Goal: Information Seeking & Learning: Learn about a topic

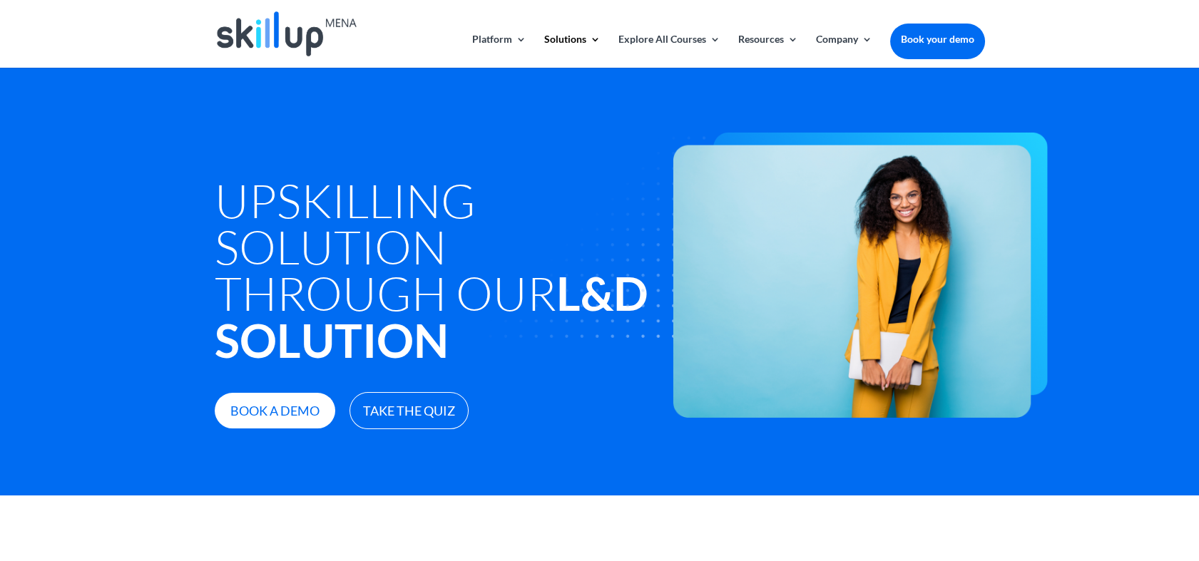
click at [326, 204] on h1 "Upskilling Solution through Our L&D Solution" at bounding box center [437, 274] width 445 height 194
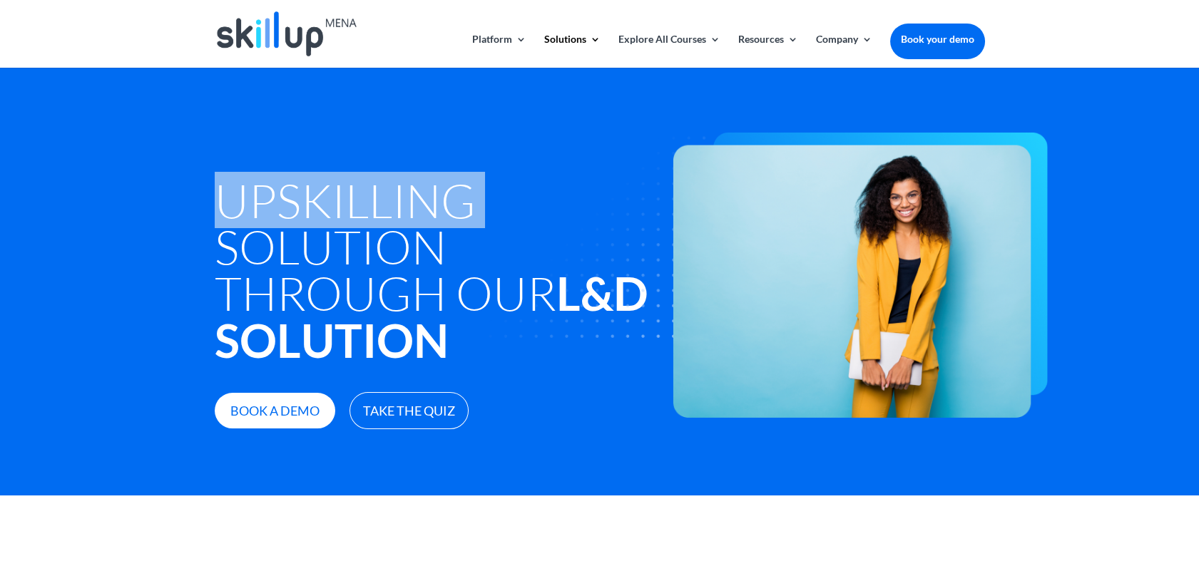
click at [326, 204] on h1 "Upskilling Solution through Our L&D Solution" at bounding box center [437, 274] width 445 height 194
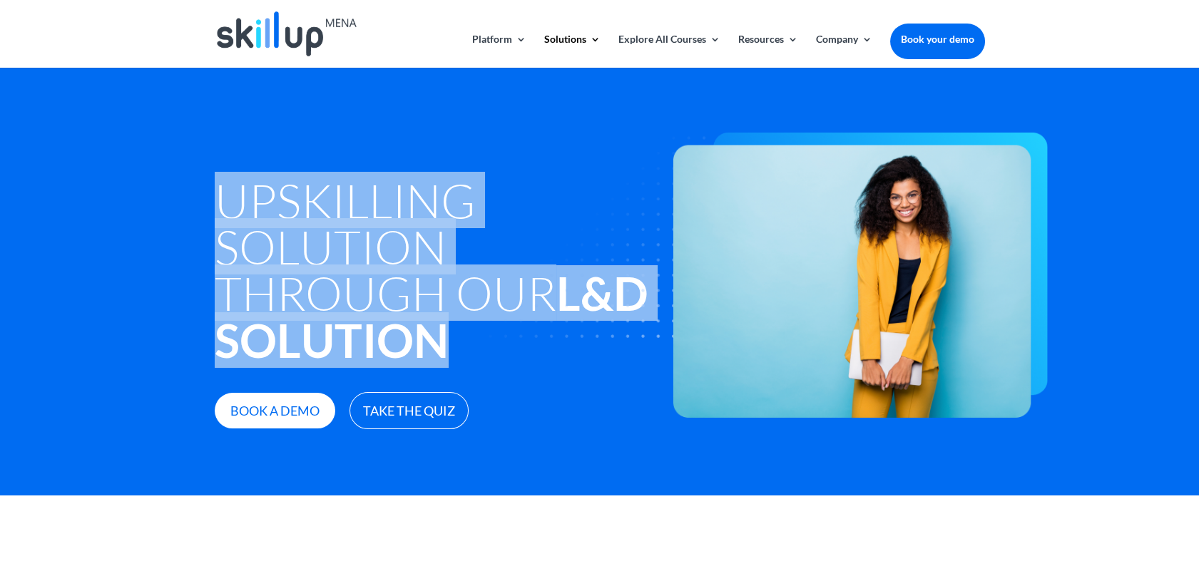
drag, startPoint x: 326, startPoint y: 204, endPoint x: 326, endPoint y: 292, distance: 87.7
click at [326, 292] on h1 "Upskilling Solution through Our L&D Solution" at bounding box center [437, 274] width 445 height 194
drag, startPoint x: 326, startPoint y: 292, endPoint x: 325, endPoint y: 204, distance: 87.7
click at [325, 204] on h1 "Upskilling Solution through Our L&D Solution" at bounding box center [437, 274] width 445 height 194
click at [280, 202] on h1 "Upskilling Solution through Our L&D Solution" at bounding box center [437, 274] width 445 height 194
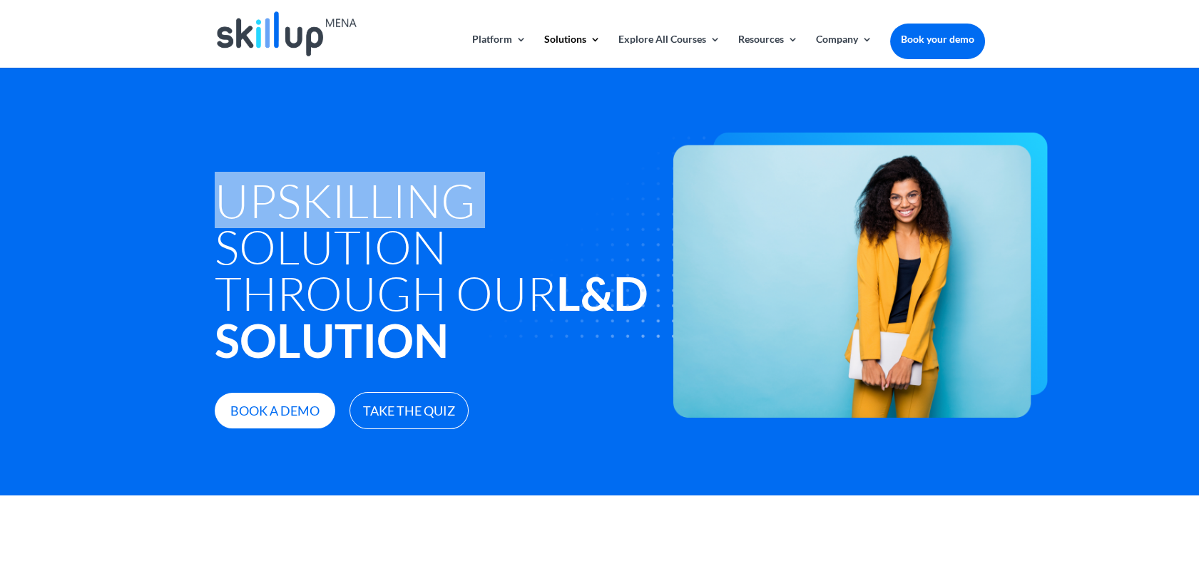
click at [280, 202] on h1 "Upskilling Solution through Our L&D Solution" at bounding box center [437, 274] width 445 height 194
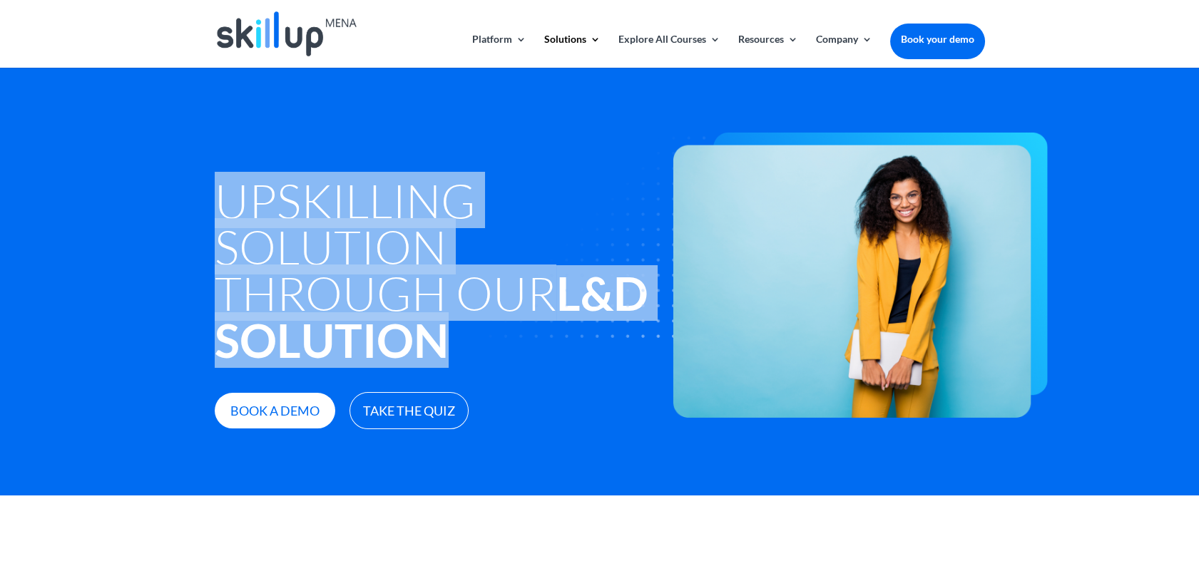
click at [280, 202] on h1 "Upskilling Solution through Our L&D Solution" at bounding box center [437, 274] width 445 height 194
drag, startPoint x: 280, startPoint y: 202, endPoint x: 236, endPoint y: 190, distance: 45.7
click at [236, 190] on h1 "Upskilling Solution through Our L&D Solution" at bounding box center [437, 274] width 445 height 194
click at [208, 191] on div "Upskilling Solution through Our L&D Solution Book a demo Take The Quiz" at bounding box center [599, 282] width 1199 height 428
drag, startPoint x: 203, startPoint y: 185, endPoint x: 469, endPoint y: 233, distance: 269.8
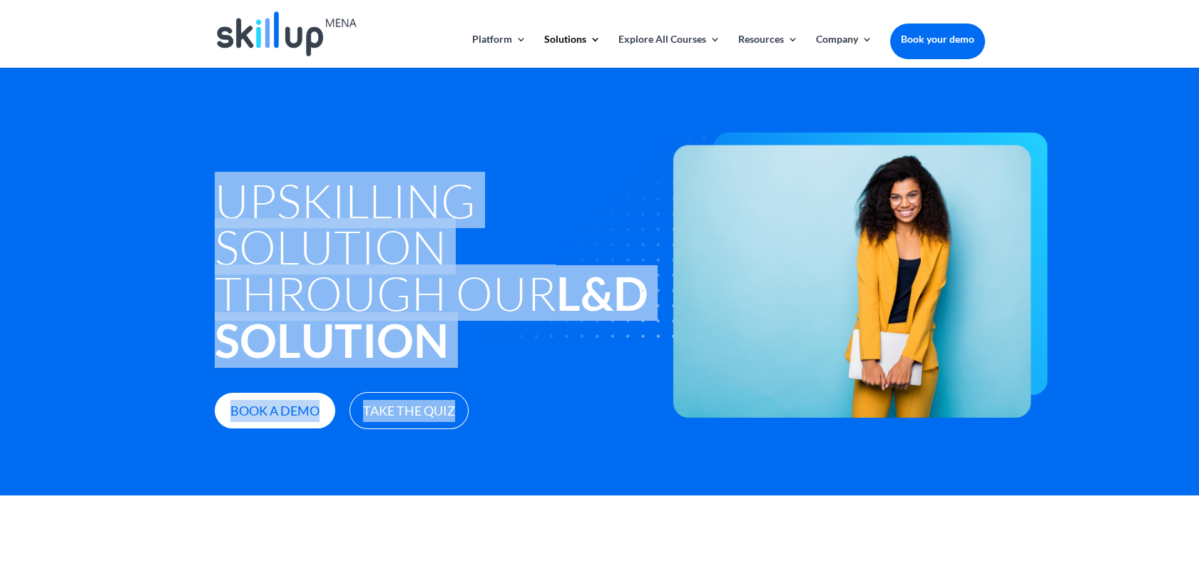
click at [469, 233] on div "Upskilling Solution through Our L&D Solution Book a demo Take The Quiz" at bounding box center [599, 282] width 1199 height 428
drag, startPoint x: 469, startPoint y: 233, endPoint x: 474, endPoint y: 225, distance: 9.7
click at [474, 225] on img at bounding box center [745, 276] width 605 height 286
click at [451, 248] on img at bounding box center [745, 276] width 605 height 286
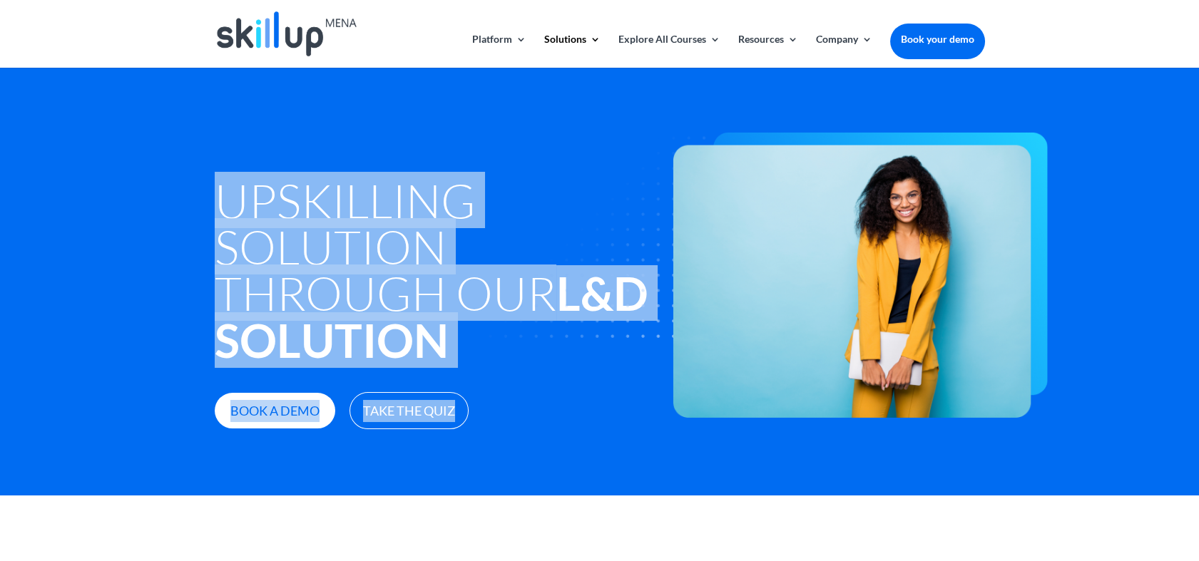
drag, startPoint x: 451, startPoint y: 248, endPoint x: 407, endPoint y: 268, distance: 48.5
click at [407, 268] on h1 "Upskilling Solution through Our L&D Solution" at bounding box center [437, 274] width 445 height 194
click at [479, 287] on img at bounding box center [745, 276] width 605 height 286
click at [481, 309] on img at bounding box center [745, 276] width 605 height 286
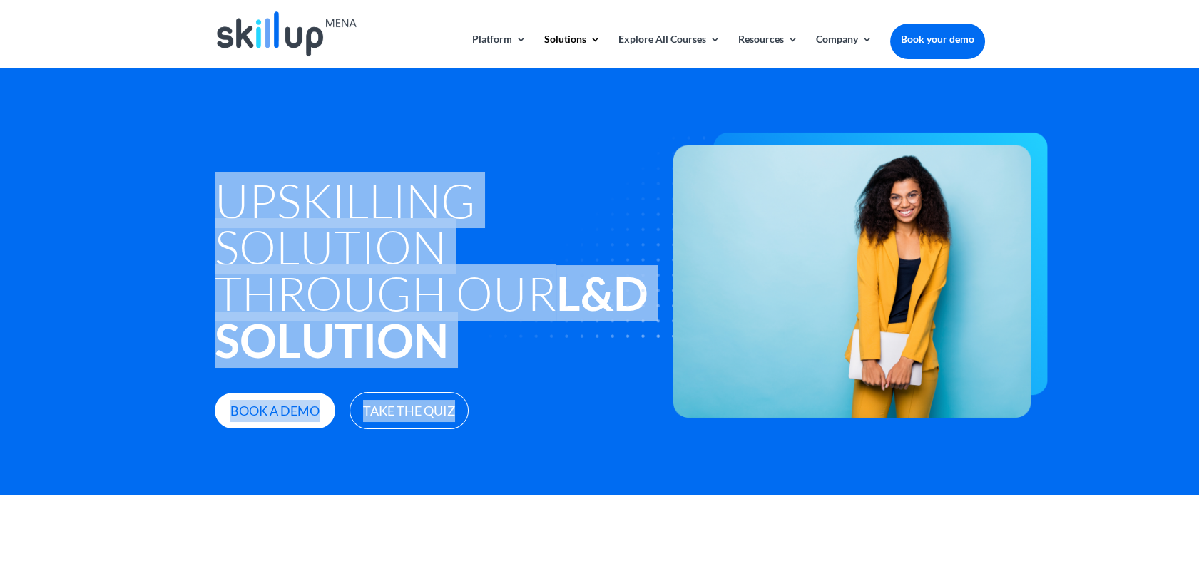
drag, startPoint x: 481, startPoint y: 309, endPoint x: 472, endPoint y: 325, distance: 18.8
click at [481, 309] on img at bounding box center [745, 276] width 605 height 286
click at [449, 350] on img at bounding box center [745, 276] width 605 height 286
click at [522, 249] on img at bounding box center [745, 276] width 605 height 286
click at [347, 234] on h1 "Upskilling Solution through Our L&D Solution" at bounding box center [437, 274] width 445 height 194
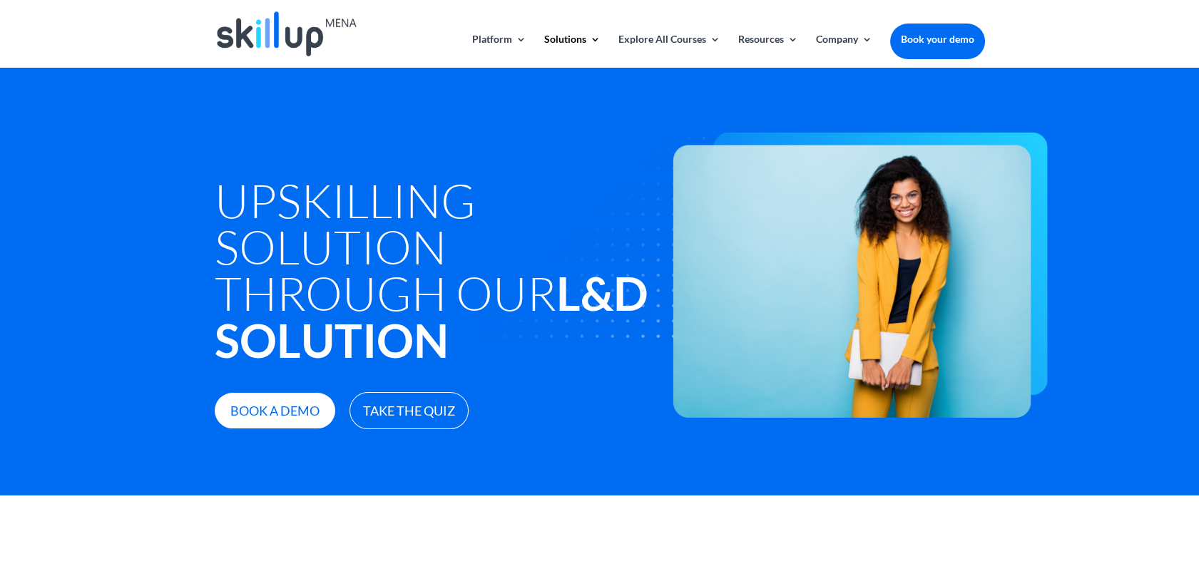
click at [348, 190] on h1 "Upskilling Solution through Our L&D Solution" at bounding box center [437, 274] width 445 height 194
click at [247, 251] on h1 "Upskilling Solution through Our L&D Solution" at bounding box center [437, 274] width 445 height 194
